Goal: Task Accomplishment & Management: Manage account settings

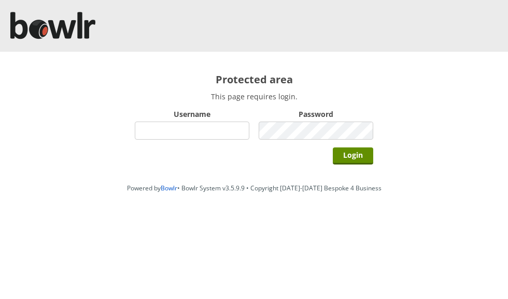
type input "grahamw"
click at [353, 153] on input "Login" at bounding box center [353, 156] width 40 height 17
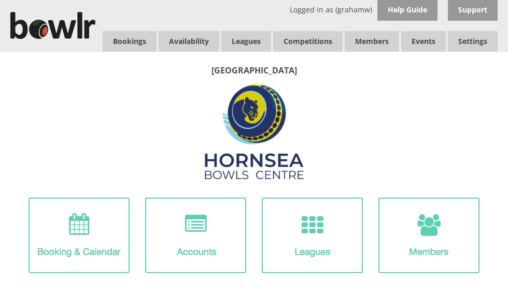
click at [251, 41] on link "Leagues" at bounding box center [246, 41] width 50 height 21
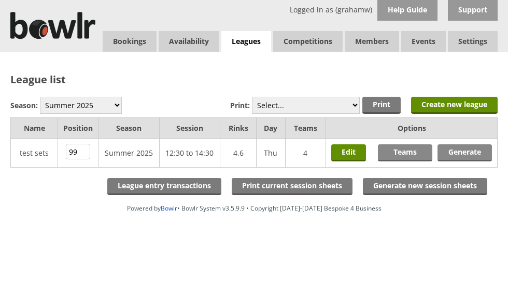
click at [100, 104] on select "Winter 2025-6 Summer 2025 Winter 24-25 Summer 2024 Winter 2023 / 2024 Summer 20…" at bounding box center [81, 105] width 82 height 17
select select "10"
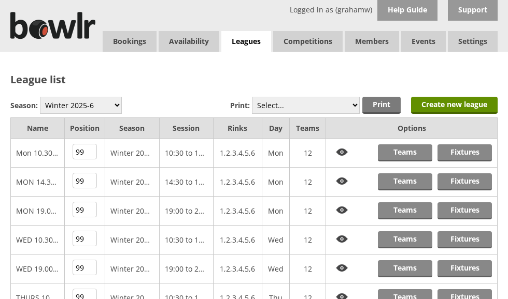
click at [408, 209] on link "Teams" at bounding box center [405, 211] width 54 height 17
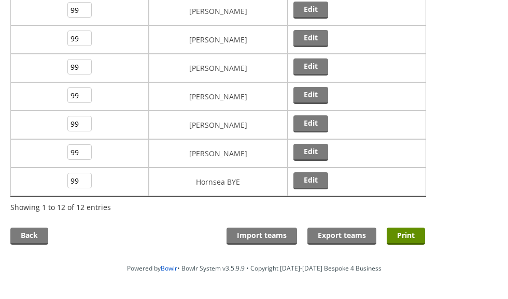
scroll to position [285, 0]
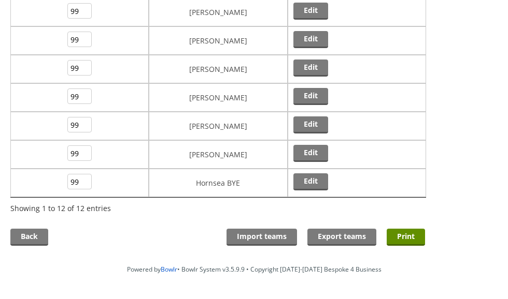
click at [258, 181] on td "Hornsea BYE" at bounding box center [218, 183] width 138 height 28
click at [313, 183] on link "Edit" at bounding box center [310, 182] width 35 height 17
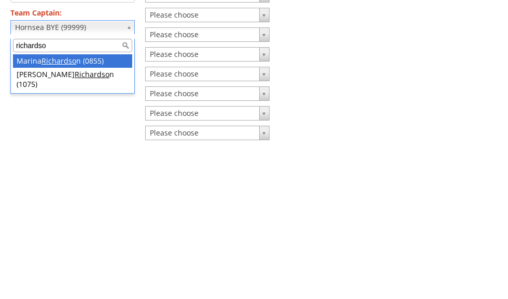
type input "richardson"
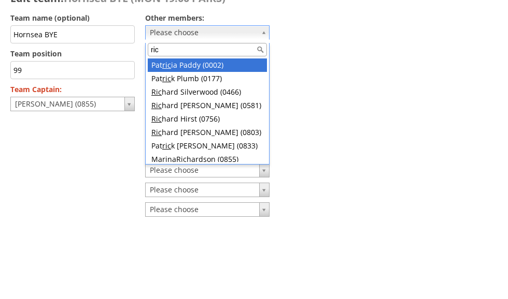
type input "rich"
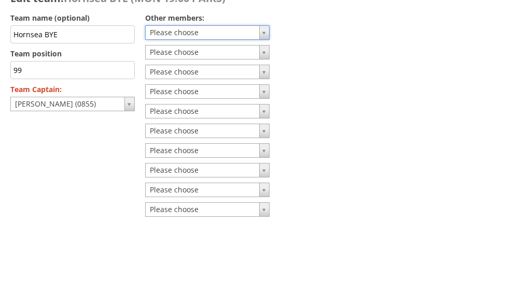
click at [333, 92] on form "Team name (optional) Hornsea BYE Team position 99 the number is reserved to oth…" at bounding box center [217, 250] width 415 height 317
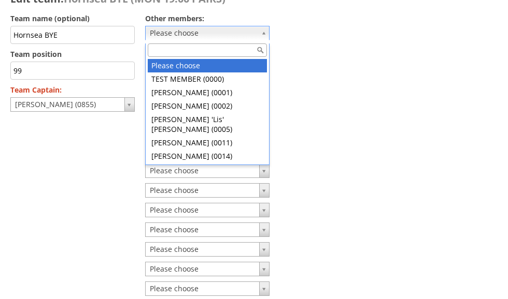
scroll to position [81, 0]
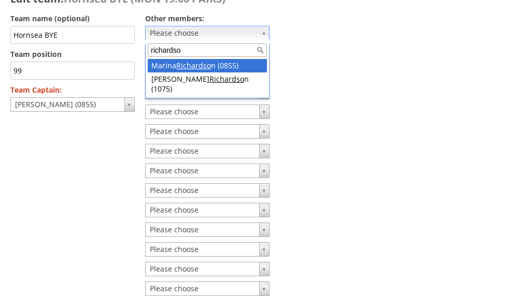
type input "richardson"
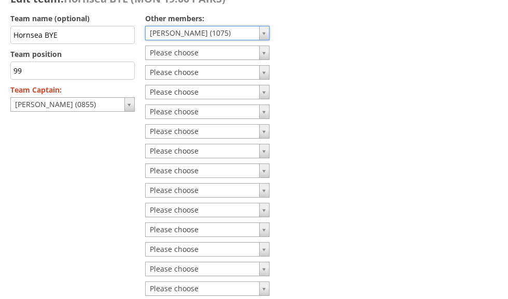
scroll to position [77, 0]
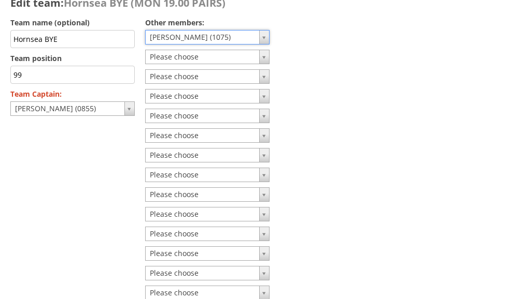
click at [78, 41] on input "Hornsea BYE" at bounding box center [72, 39] width 124 height 18
type input "H"
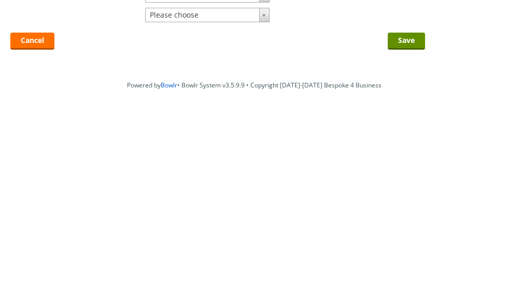
scroll to position [183, 0]
click at [409, 205] on input "Save" at bounding box center [406, 213] width 37 height 17
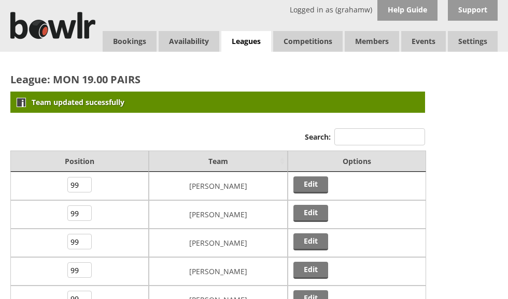
click at [248, 38] on link "Leagues" at bounding box center [246, 41] width 50 height 21
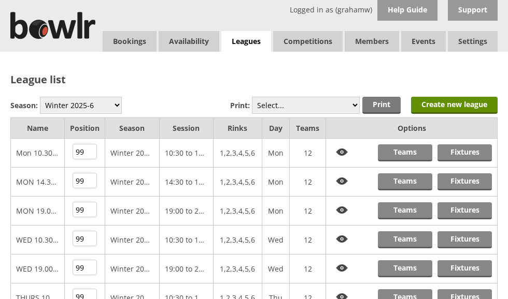
click at [467, 209] on link "Fixtures" at bounding box center [464, 211] width 54 height 17
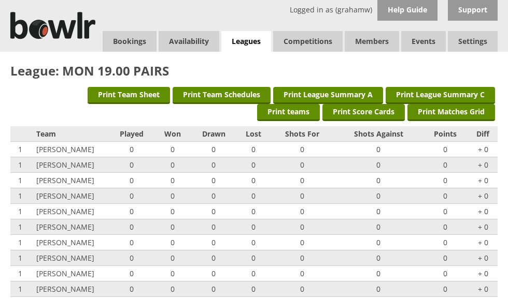
click at [0, 0] on link "Log Out" at bounding box center [0, 0] width 0 height 0
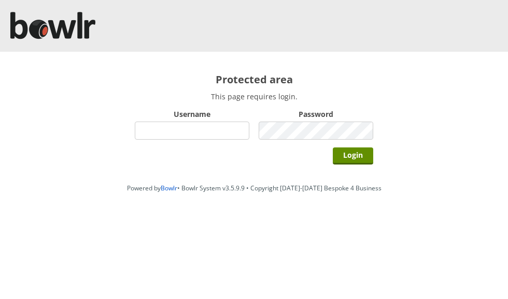
scroll to position [86, 0]
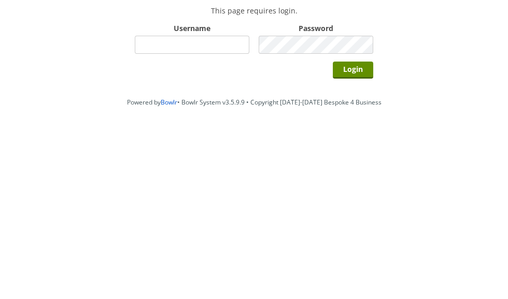
click at [435, 66] on div "Protected area This page requires login. Username Password Login" at bounding box center [254, 115] width 508 height 127
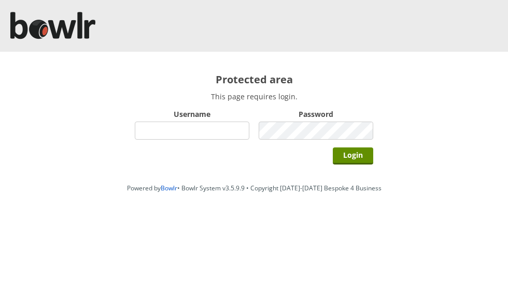
click at [225, 128] on input "Username" at bounding box center [192, 131] width 115 height 18
type input "grahamw"
click at [419, 73] on div "Protected area This page requires login. Username grahamw Password Login" at bounding box center [254, 115] width 508 height 127
click at [356, 158] on input "Login" at bounding box center [353, 156] width 40 height 17
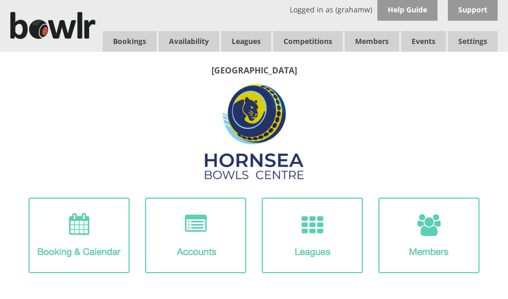
click at [252, 41] on link "Leagues" at bounding box center [246, 41] width 50 height 21
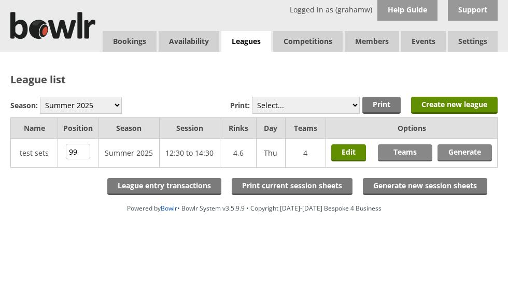
click at [90, 104] on select "Winter 2025-6 Summer 2025 Winter 24-25 Summer 2024 Winter 2023 / 2024 Summer 20…" at bounding box center [81, 105] width 82 height 17
select select "10"
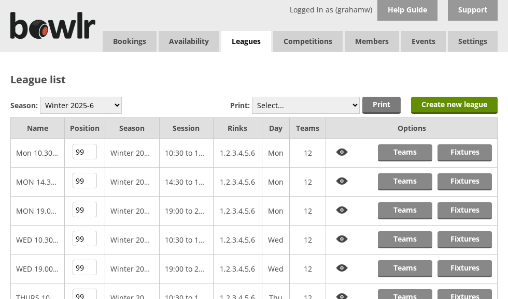
click at [406, 209] on link "Teams" at bounding box center [405, 211] width 54 height 17
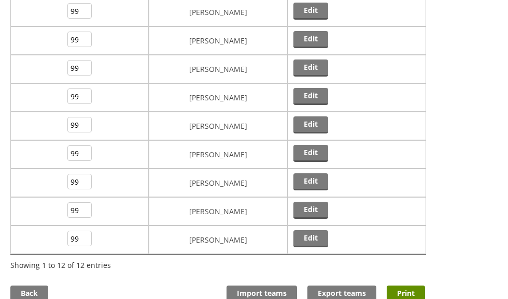
scroll to position [231, 0]
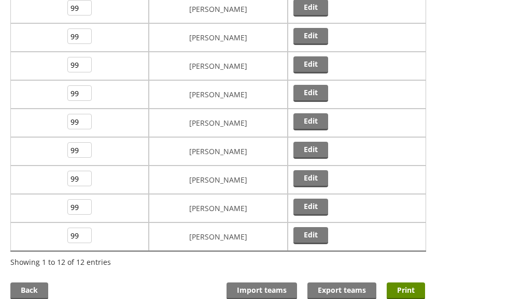
click at [311, 235] on link "Edit" at bounding box center [310, 235] width 35 height 17
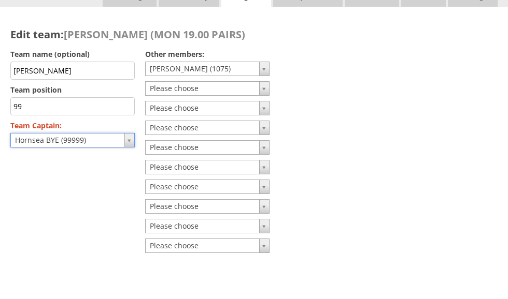
click at [94, 107] on input "Marina Richardson" at bounding box center [72, 116] width 124 height 18
type input "M"
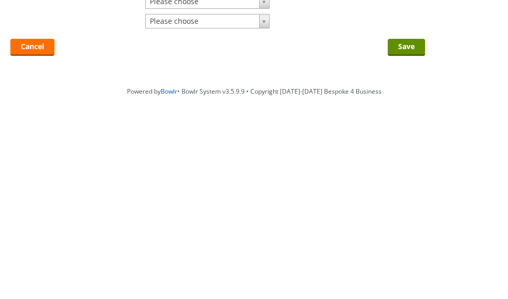
scroll to position [205, 0]
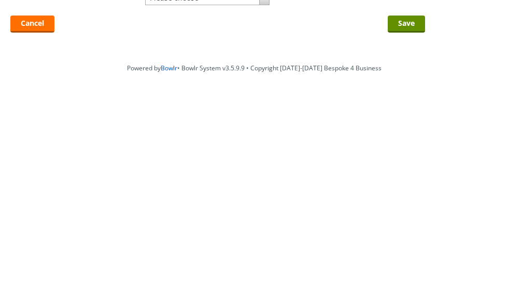
click at [407, 184] on input "Save" at bounding box center [406, 192] width 37 height 17
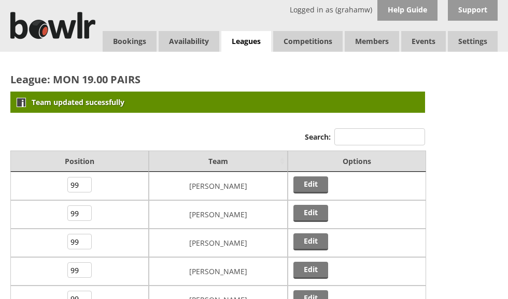
click at [252, 38] on link "Leagues" at bounding box center [246, 41] width 50 height 21
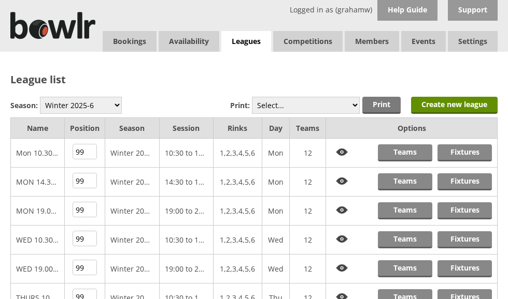
click at [464, 211] on link "Fixtures" at bounding box center [464, 211] width 54 height 17
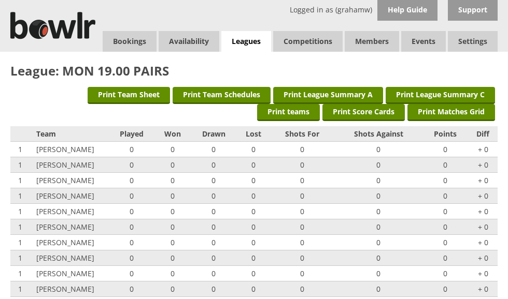
click at [0, 0] on link "Log Out" at bounding box center [0, 0] width 0 height 0
